Goal: Task Accomplishment & Management: Use online tool/utility

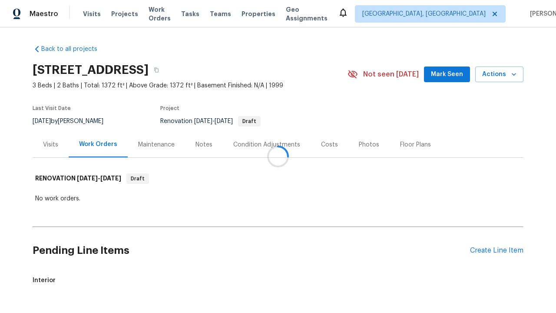
scroll to position [31, 0]
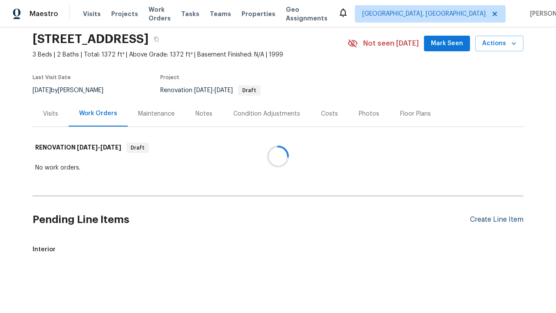
click at [497, 219] on div "Create Line Item" at bounding box center [496, 220] width 53 height 8
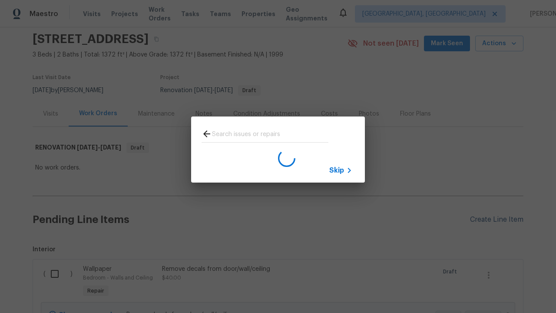
click at [337, 170] on span "Skip" at bounding box center [336, 170] width 15 height 9
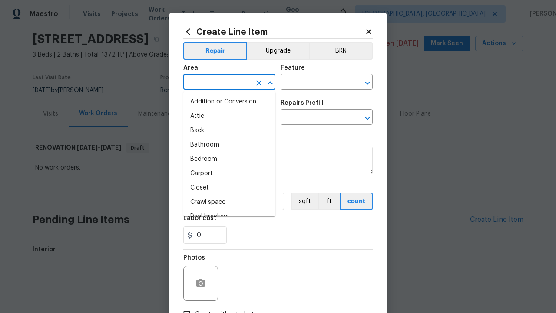
click at [229, 159] on li "Bedroom" at bounding box center [229, 159] width 92 height 14
type input "Bedroom"
type input "Flooring"
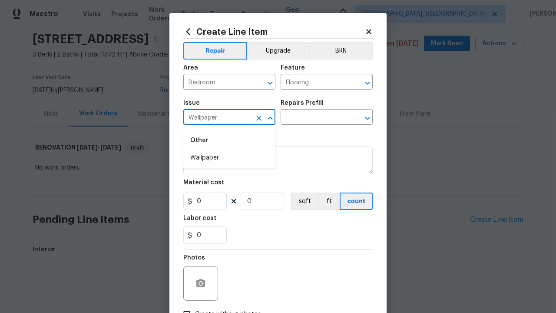
click at [229, 158] on li "Wallpaper" at bounding box center [229, 158] width 92 height 14
type input "Wallpaper"
type input "Remove decals"
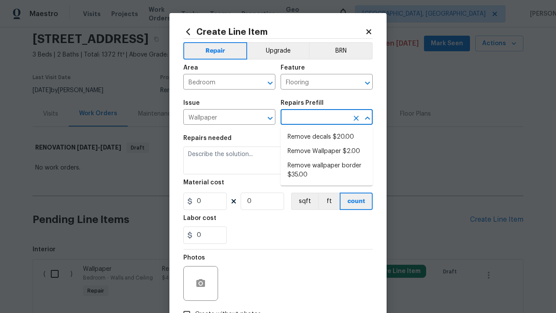
click at [327, 137] on li "Remove decals $20.00" at bounding box center [327, 137] width 92 height 14
type input "Walls and Ceiling"
type textarea "Remove decals from door/wall/ceiling"
type input "1"
type input "Remove decals $20.00"
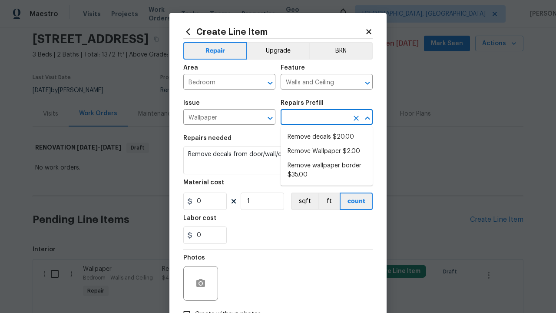
type input "20"
type input "Remove decals $20.00"
type input "2"
click at [304, 201] on button "sqft" at bounding box center [304, 201] width 27 height 17
click at [187, 306] on input "Create without photos" at bounding box center [187, 314] width 17 height 17
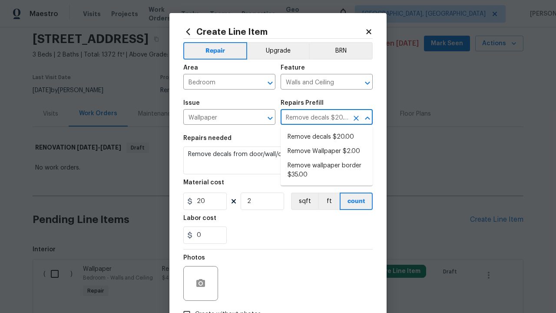
checkbox input "true"
